Goal: Check status: Check status

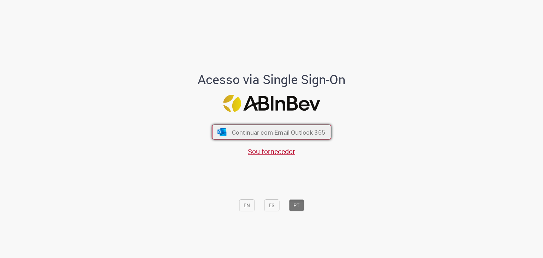
click at [276, 135] on span "Continuar com Email Outlook 365" at bounding box center [277, 132] width 93 height 8
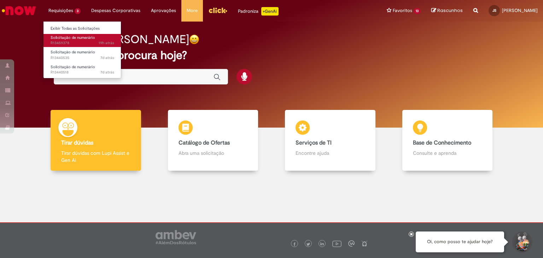
click at [71, 39] on span "Solicitação de numerário" at bounding box center [73, 37] width 45 height 5
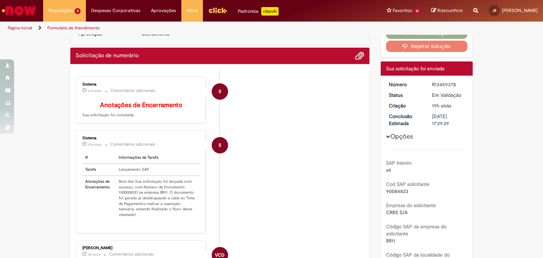
scroll to position [71, 0]
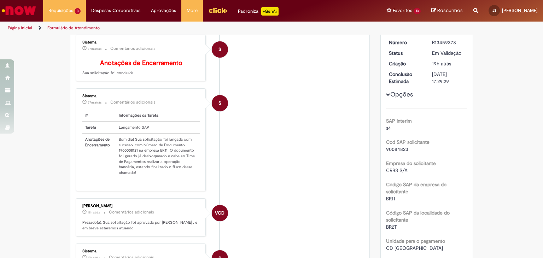
click at [128, 154] on td "Bom dia! Sua solicitação foi lançada com sucesso, com Número de Documento 19000…" at bounding box center [158, 156] width 84 height 45
copy td "1900008121"
